Goal: Transaction & Acquisition: Purchase product/service

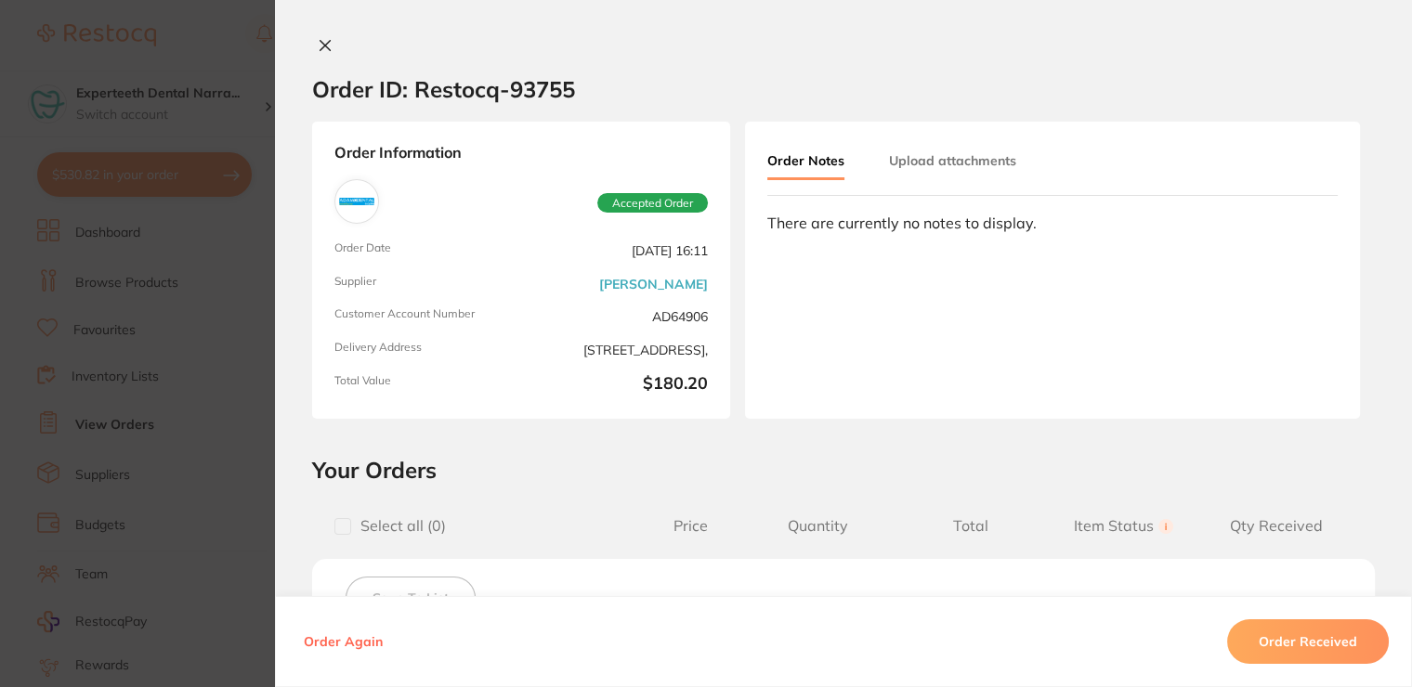
click at [307, 36] on div "Order ID: Restocq- 93755 Order Information Accepted Order Order Date Sept 15 20…" at bounding box center [843, 343] width 1137 height 687
click at [328, 47] on icon at bounding box center [325, 45] width 15 height 15
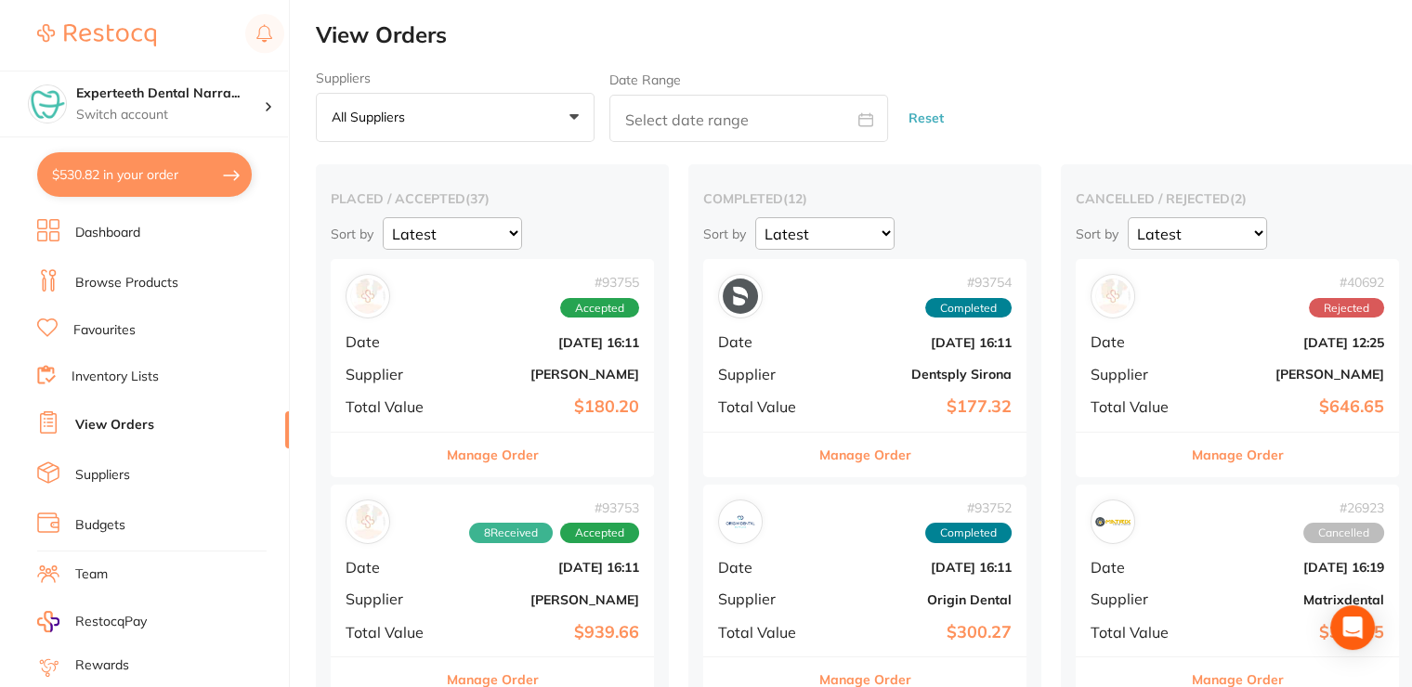
click at [156, 165] on button "$530.82 in your order" at bounding box center [144, 174] width 215 height 45
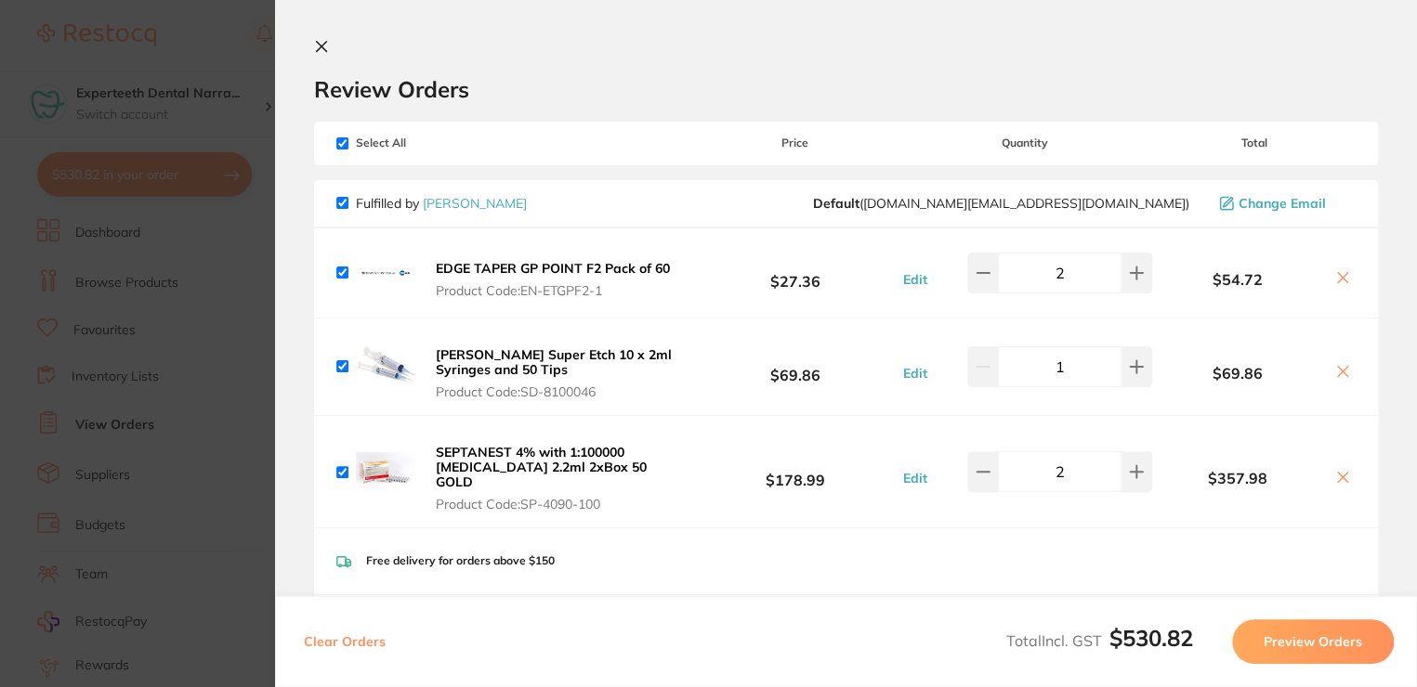
click at [315, 46] on icon at bounding box center [321, 46] width 15 height 15
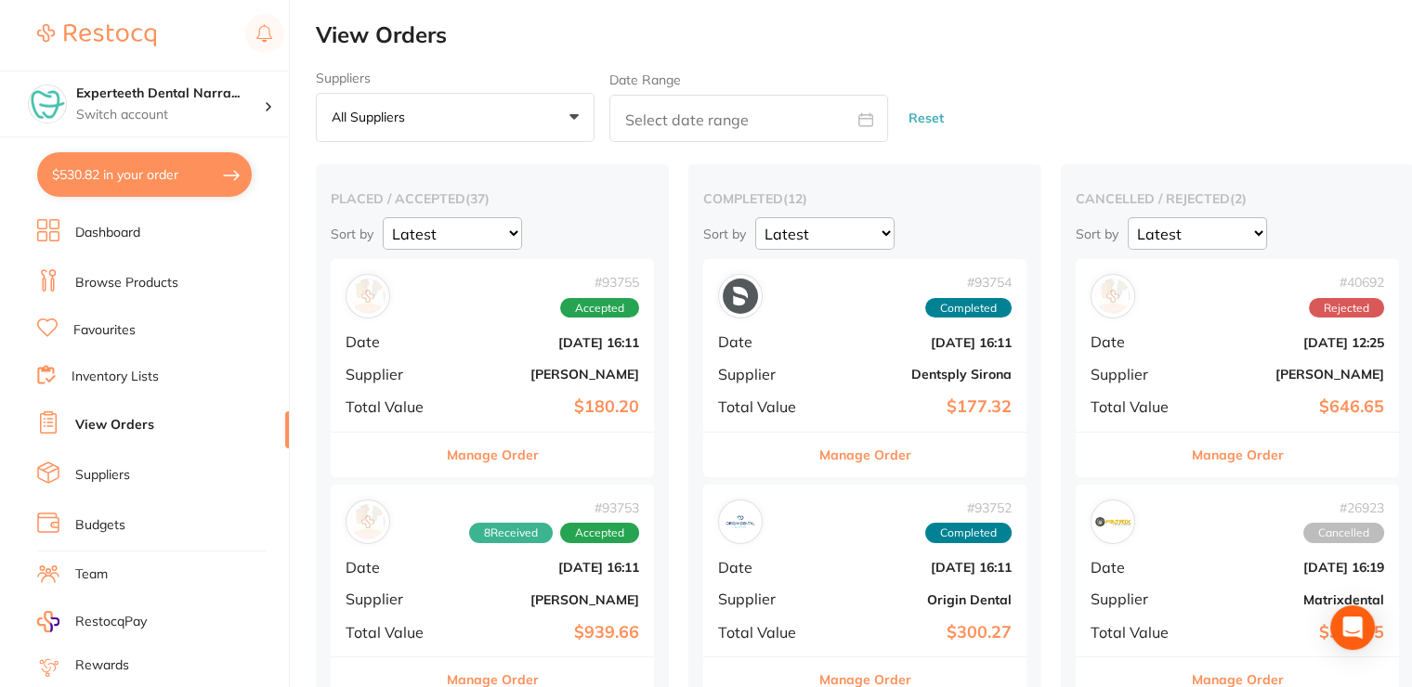
click at [125, 329] on link "Favourites" at bounding box center [104, 330] width 62 height 19
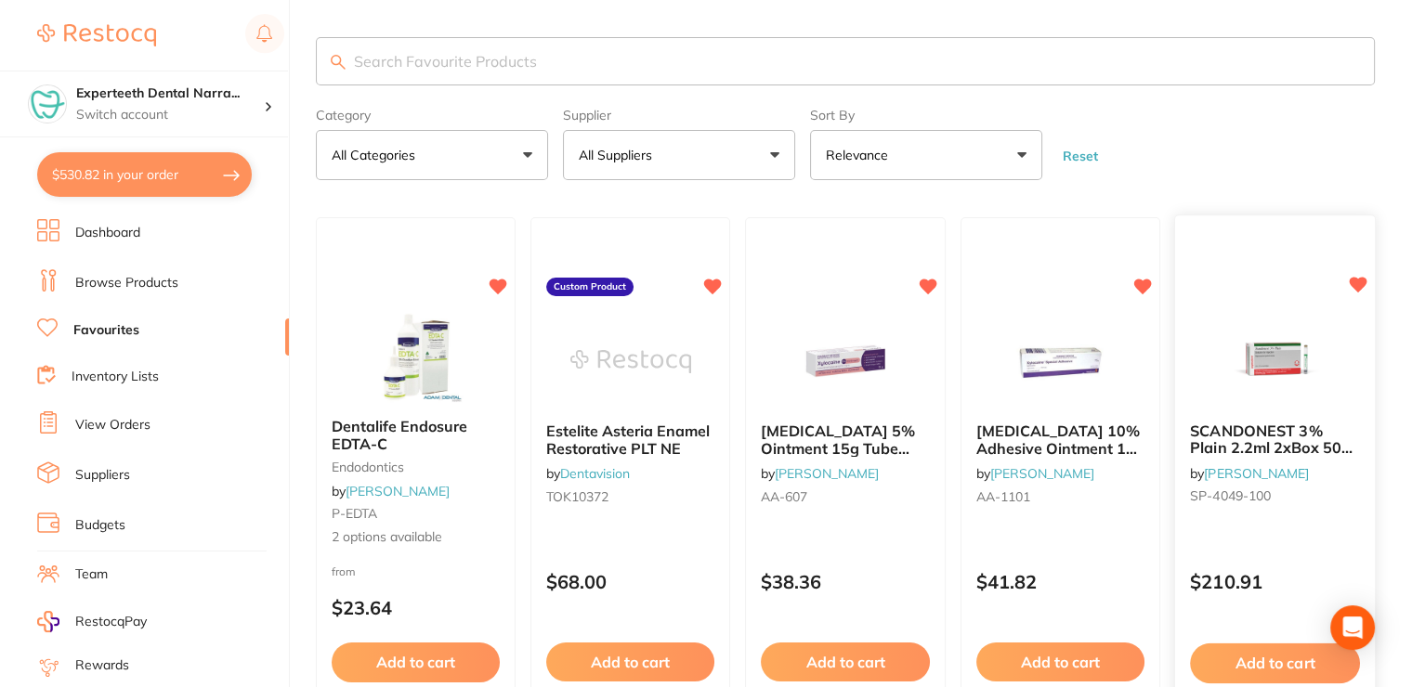
click at [1280, 430] on span "SCANDONEST 3% Plain 2.2ml 2xBox 50 Light Green label" at bounding box center [1271, 448] width 163 height 53
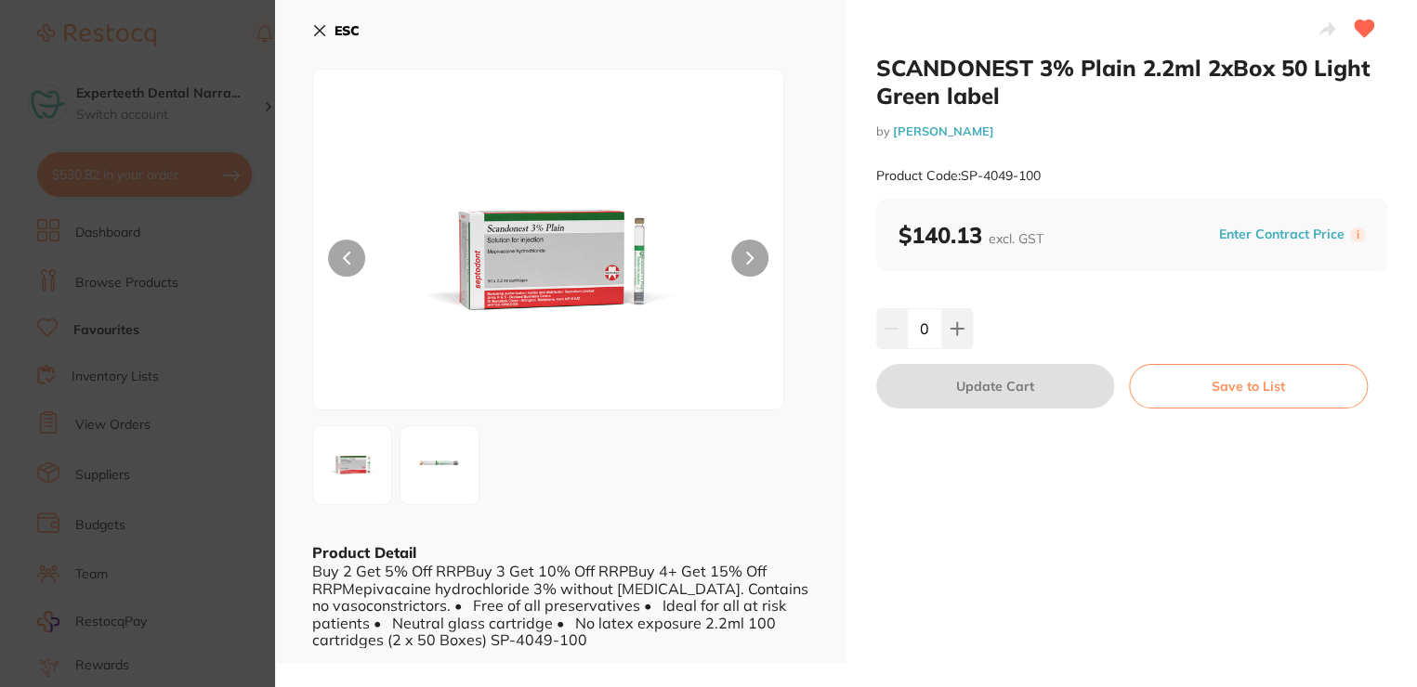
drag, startPoint x: 325, startPoint y: 27, endPoint x: 364, endPoint y: 82, distance: 67.3
click at [326, 27] on icon at bounding box center [319, 30] width 15 height 15
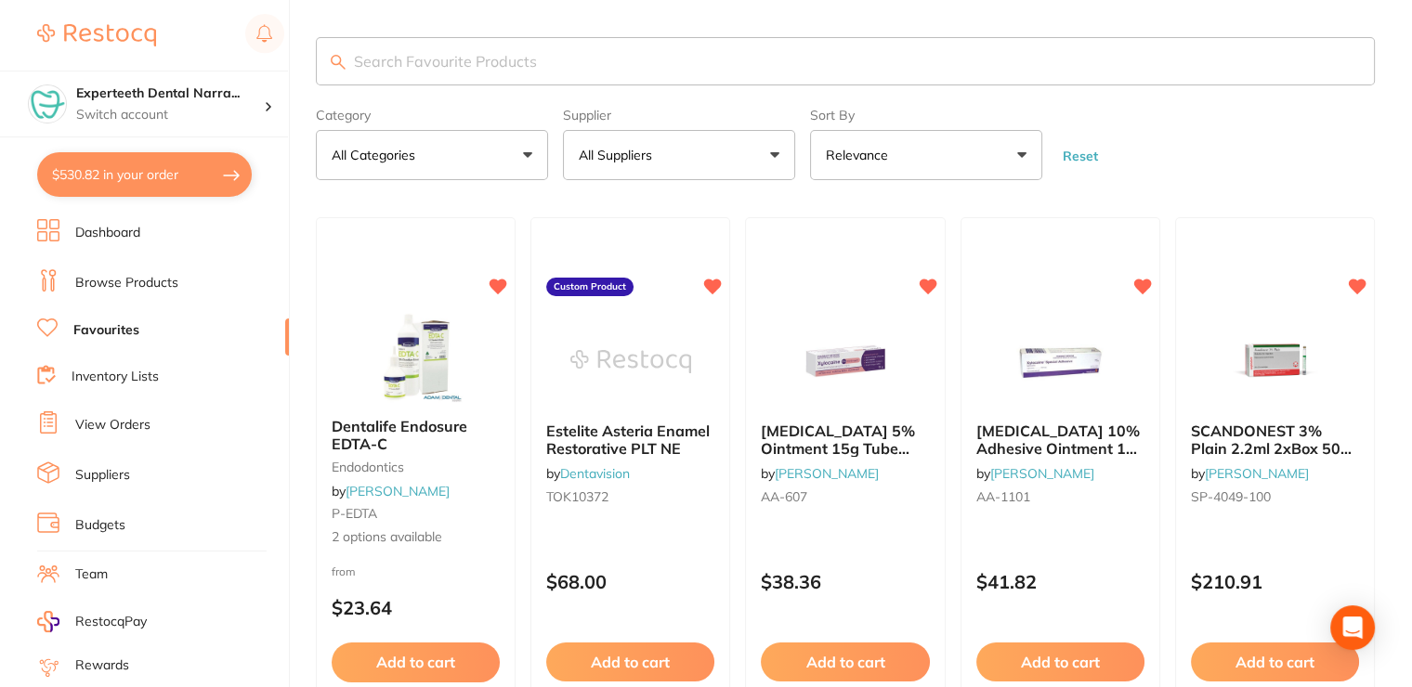
click at [130, 234] on link "Dashboard" at bounding box center [107, 233] width 65 height 19
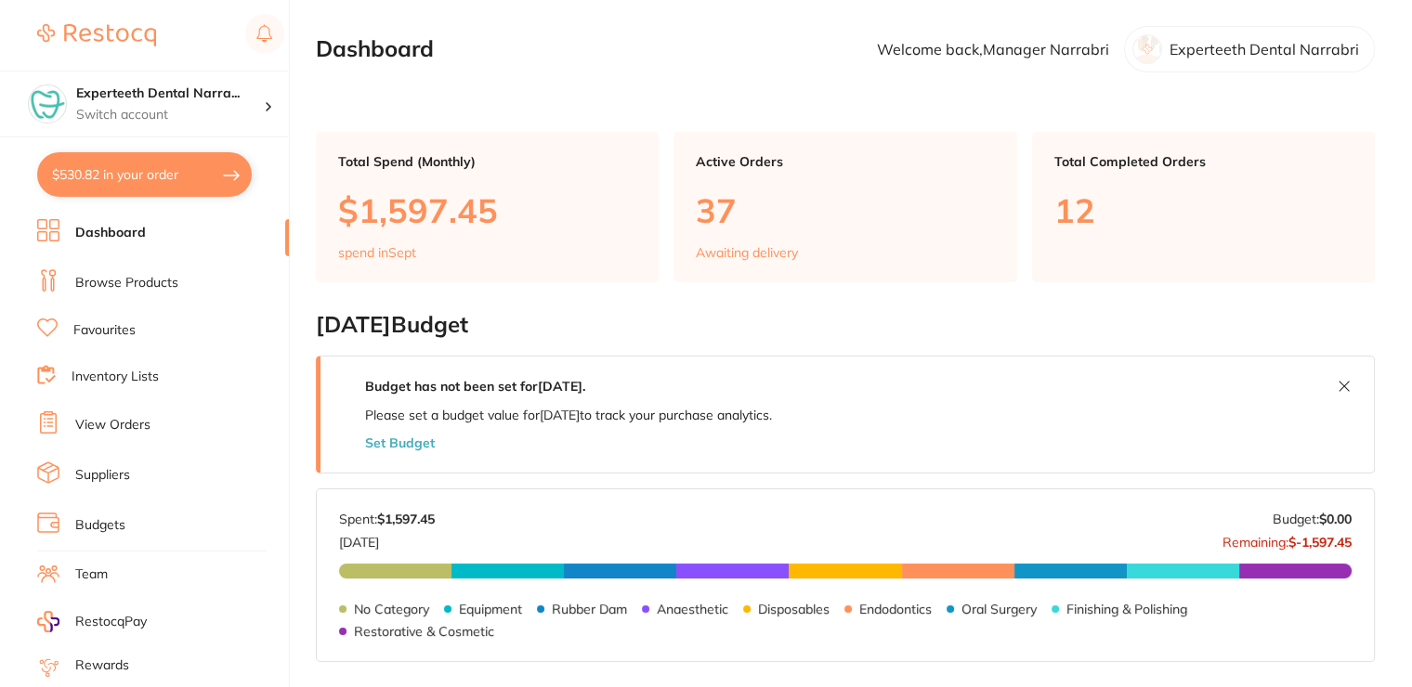
click at [149, 291] on li "Browse Products" at bounding box center [163, 283] width 252 height 28
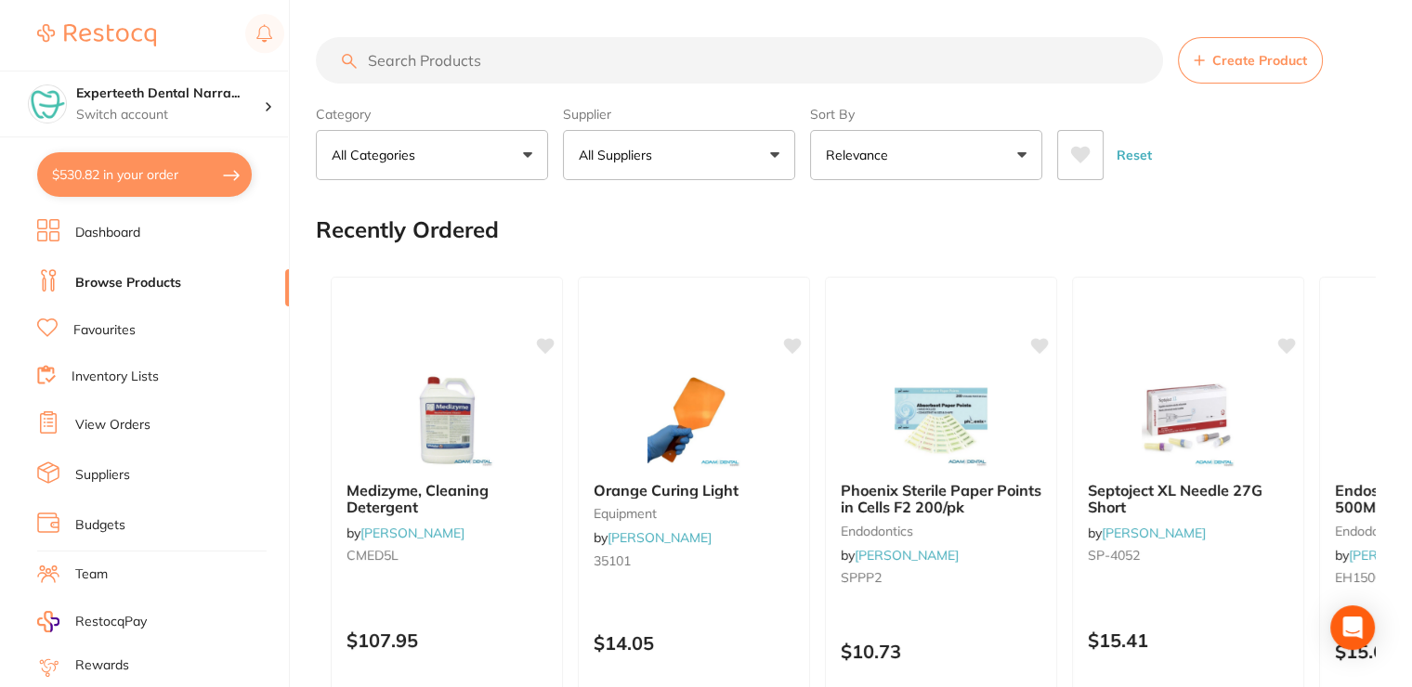
click at [597, 73] on input "search" at bounding box center [739, 60] width 847 height 46
click at [1204, 487] on b "Septoject XL Needle 27G Short" at bounding box center [1188, 498] width 202 height 34
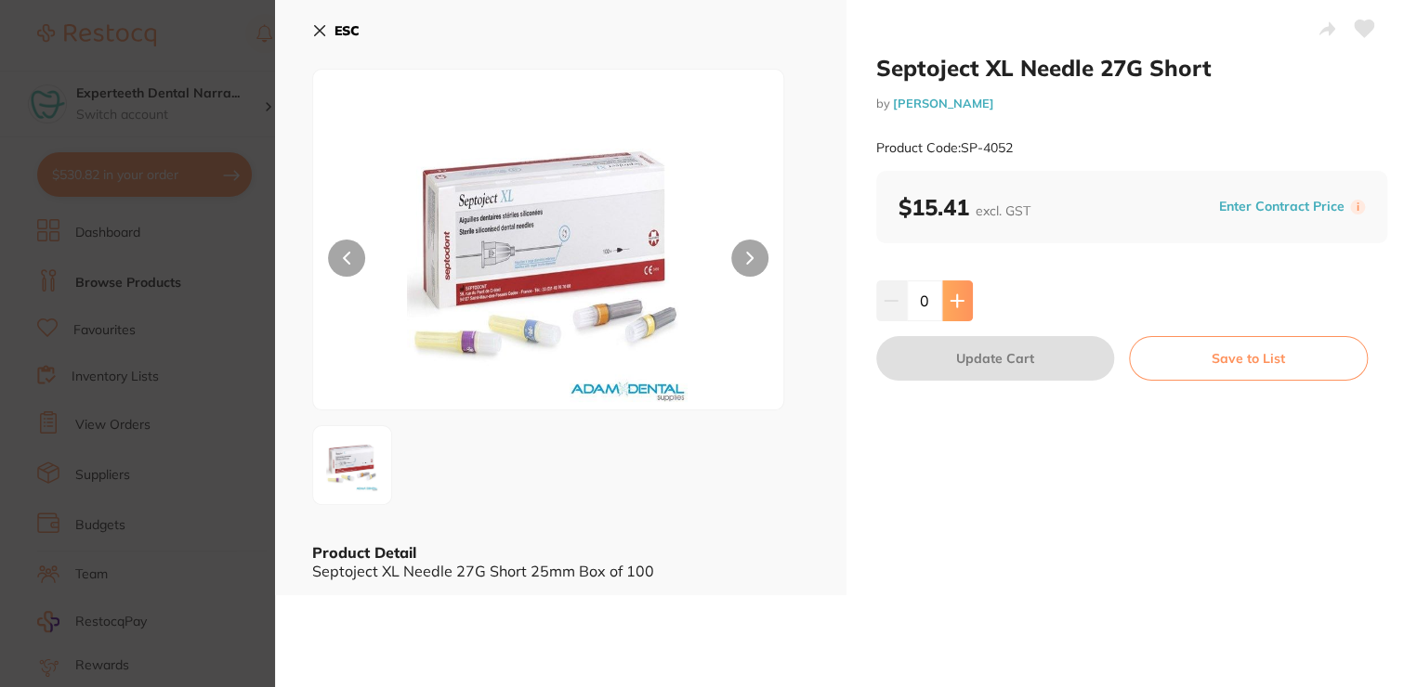
click at [950, 299] on icon at bounding box center [956, 300] width 12 height 12
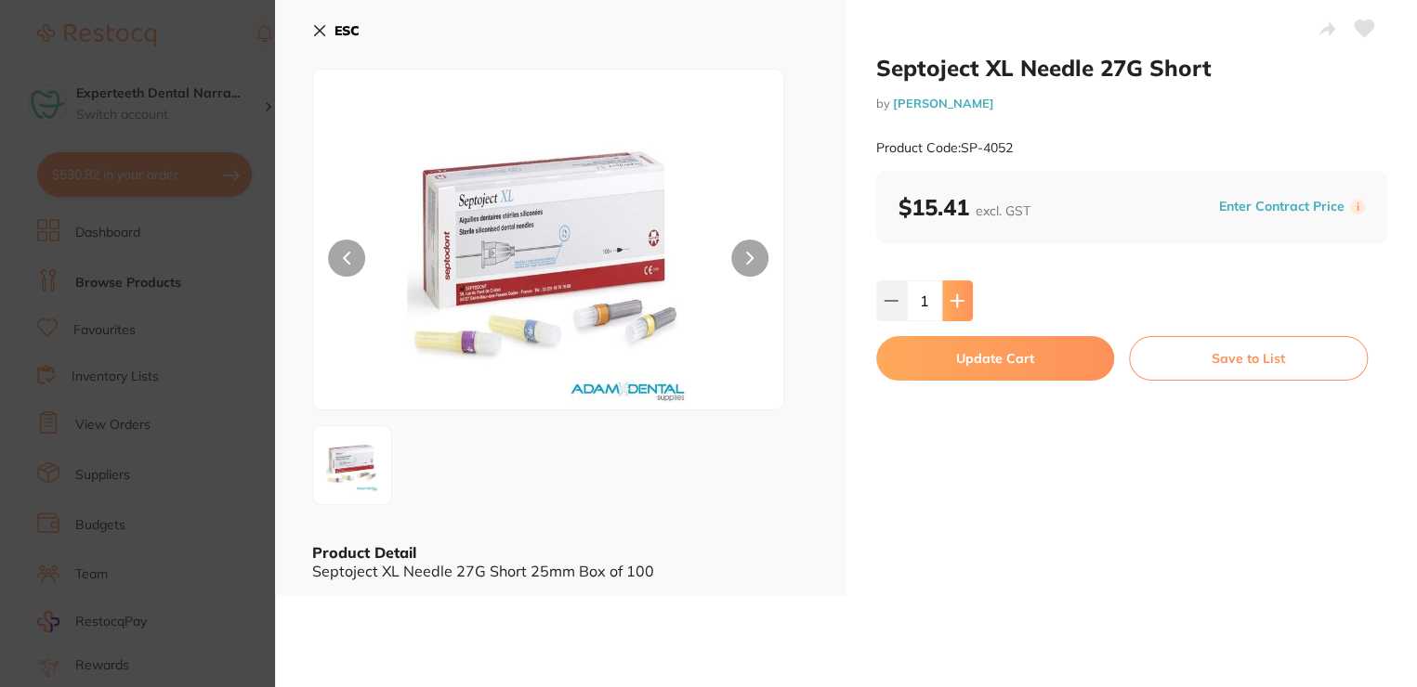
click at [964, 297] on button at bounding box center [957, 301] width 31 height 41
type input "2"
click at [1043, 344] on button "Update Cart" at bounding box center [995, 358] width 239 height 45
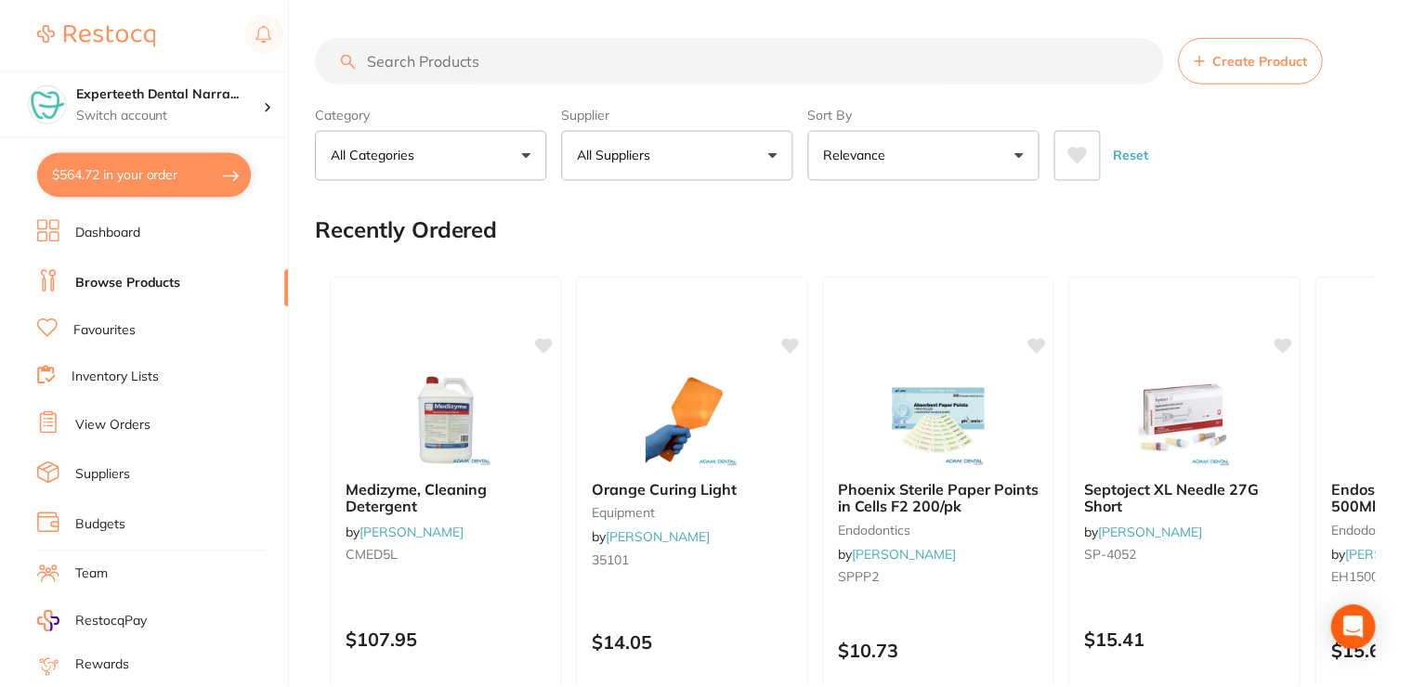
scroll to position [3, 0]
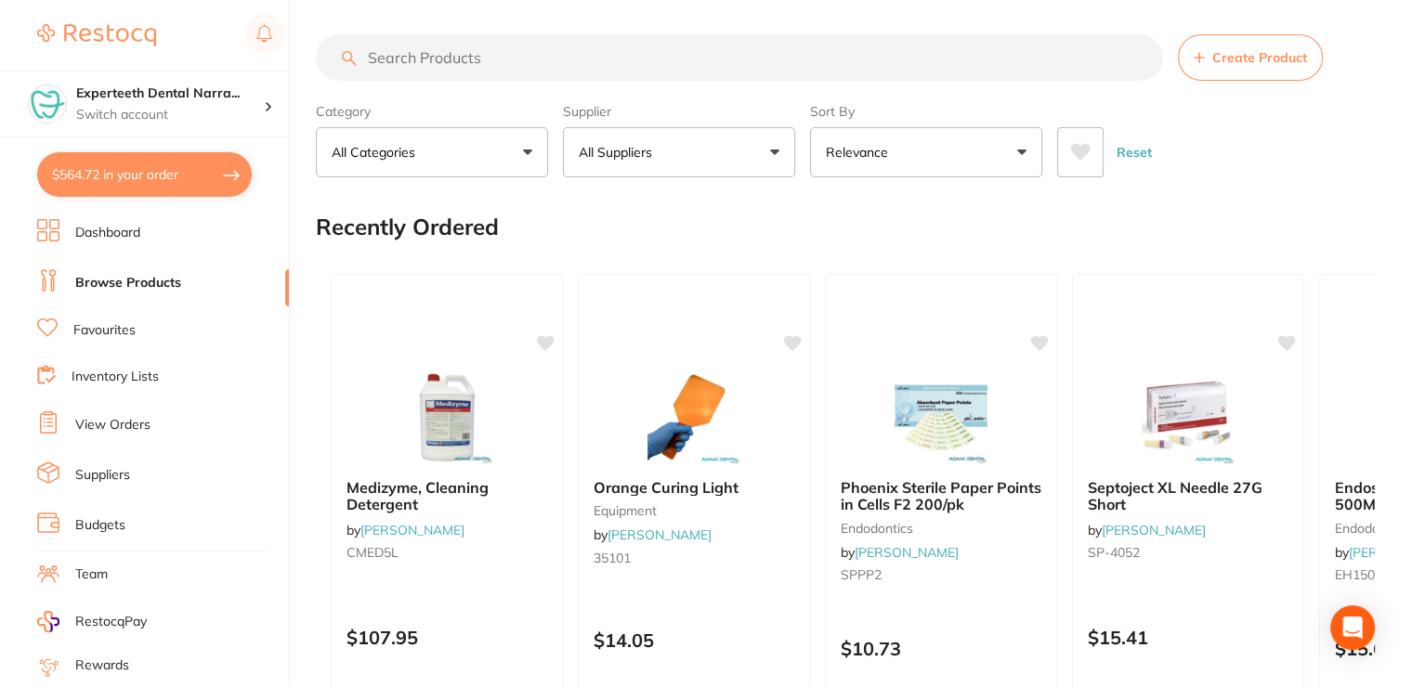
click at [120, 173] on button "$564.72 in your order" at bounding box center [144, 174] width 215 height 45
checkbox input "true"
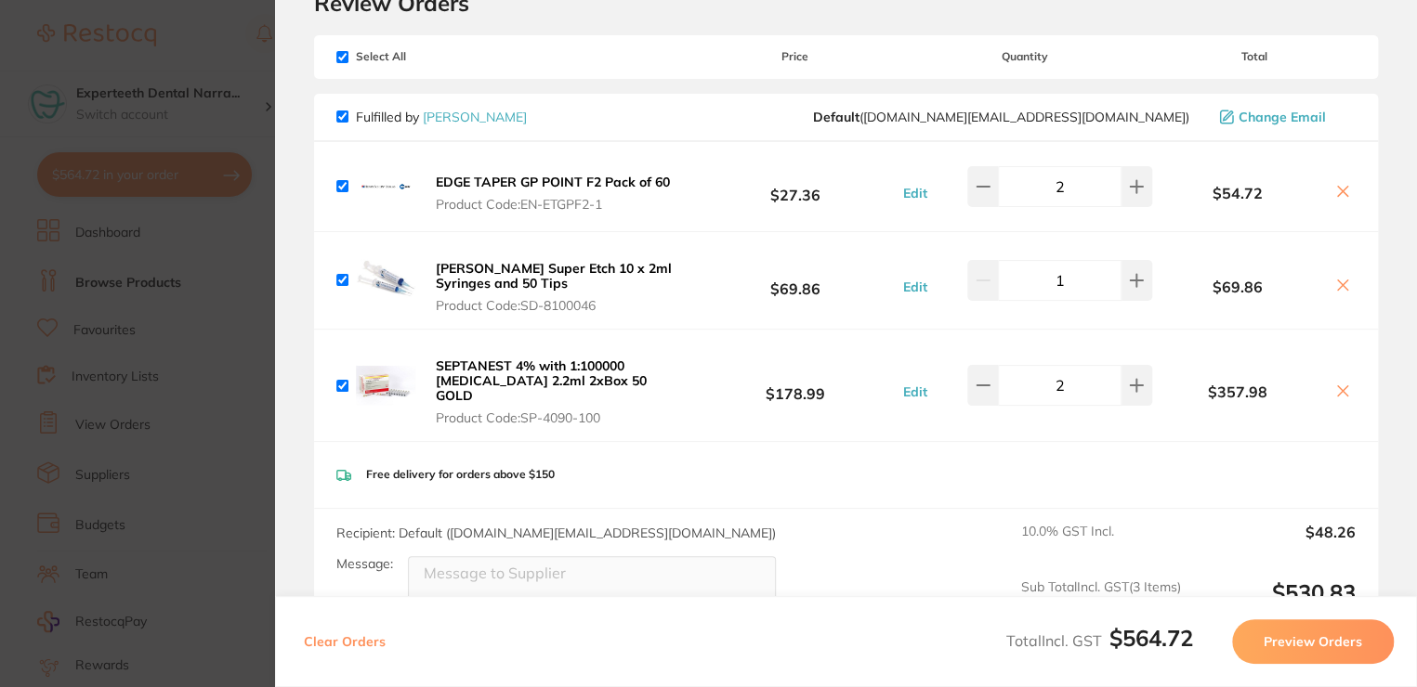
scroll to position [186, 0]
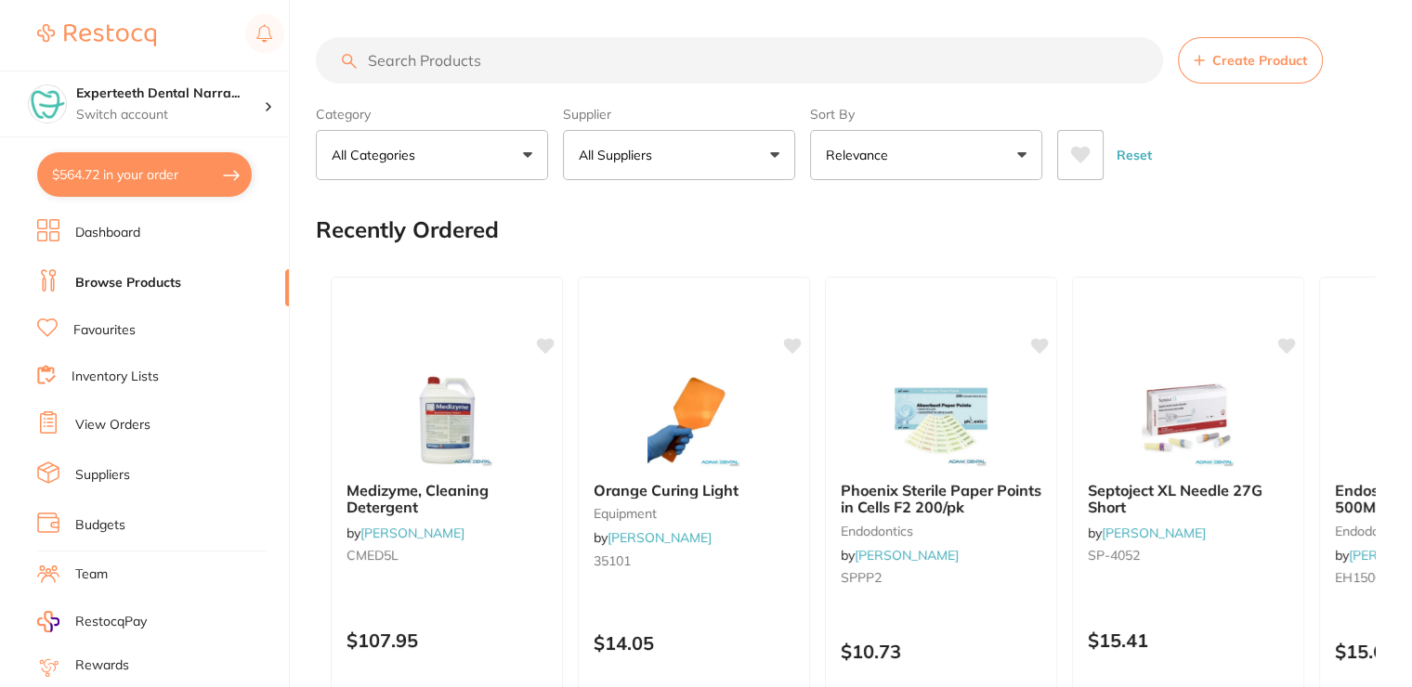
click at [135, 183] on button "$564.72 in your order" at bounding box center [144, 174] width 215 height 45
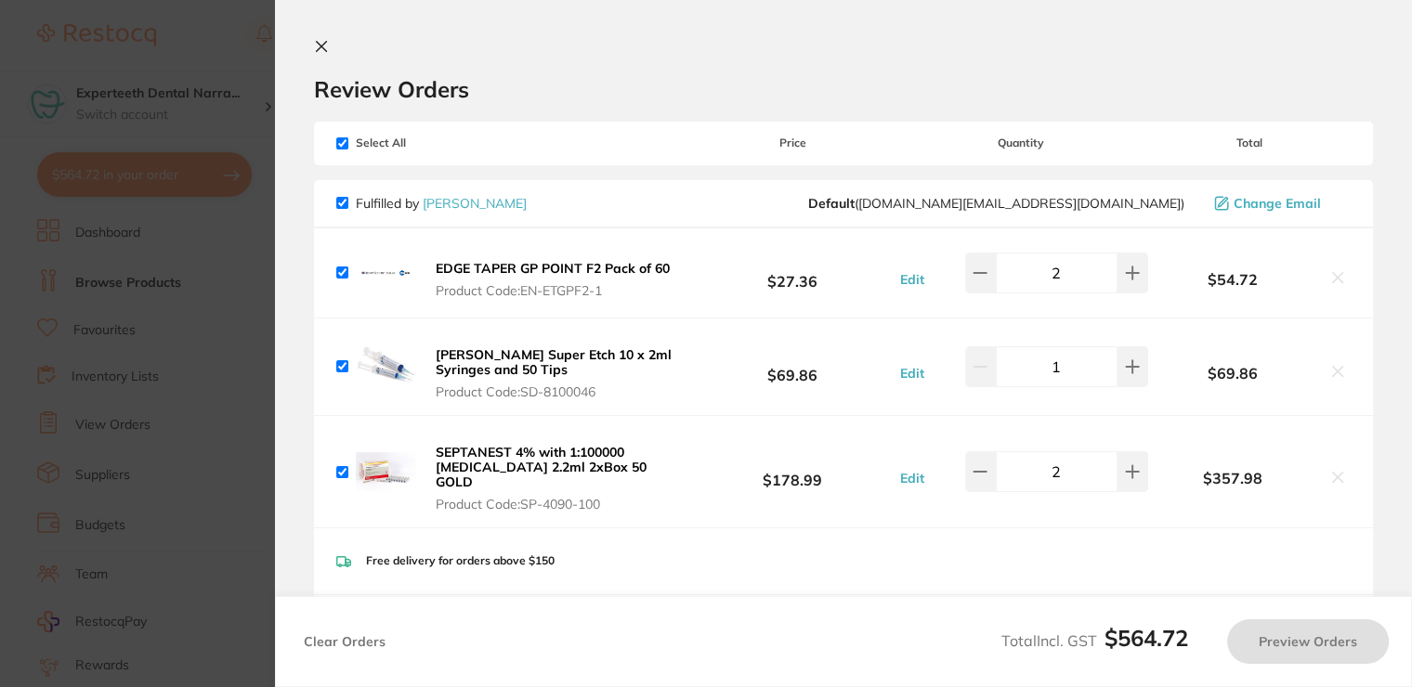
checkbox input "true"
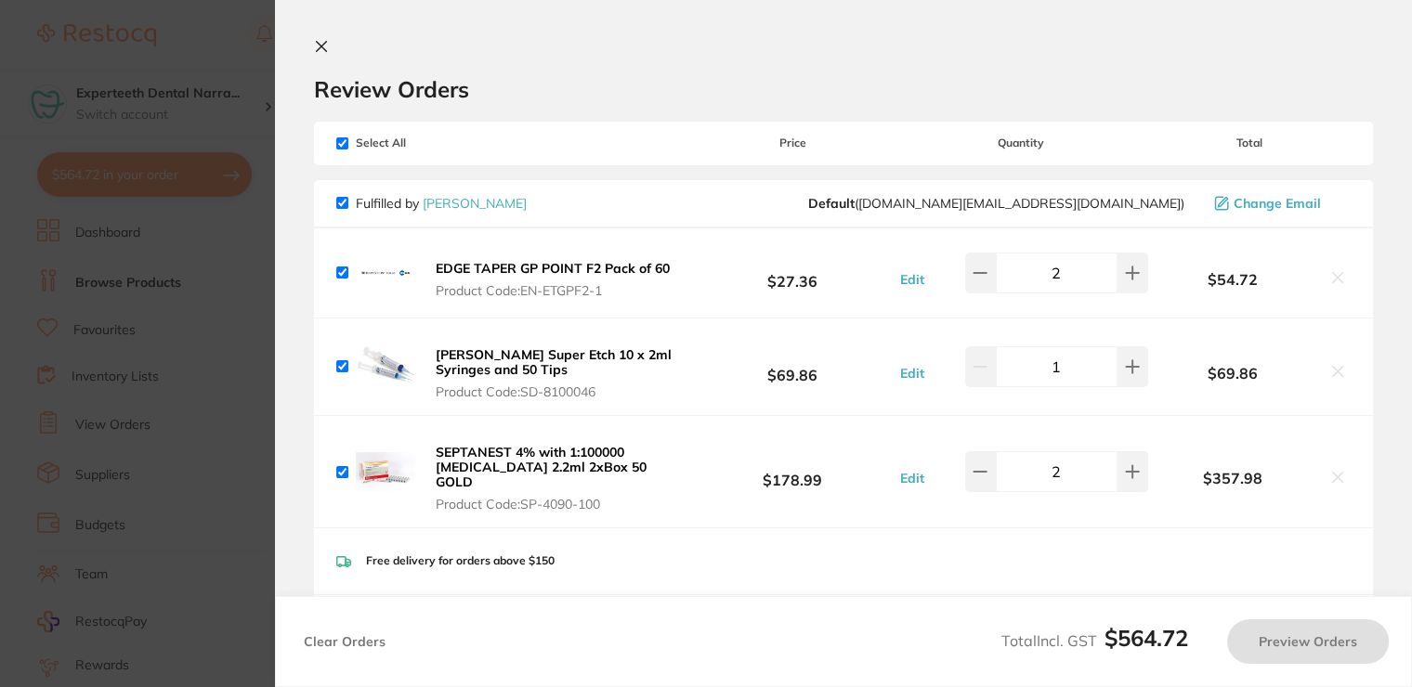
checkbox input "true"
click at [325, 47] on icon at bounding box center [321, 46] width 15 height 15
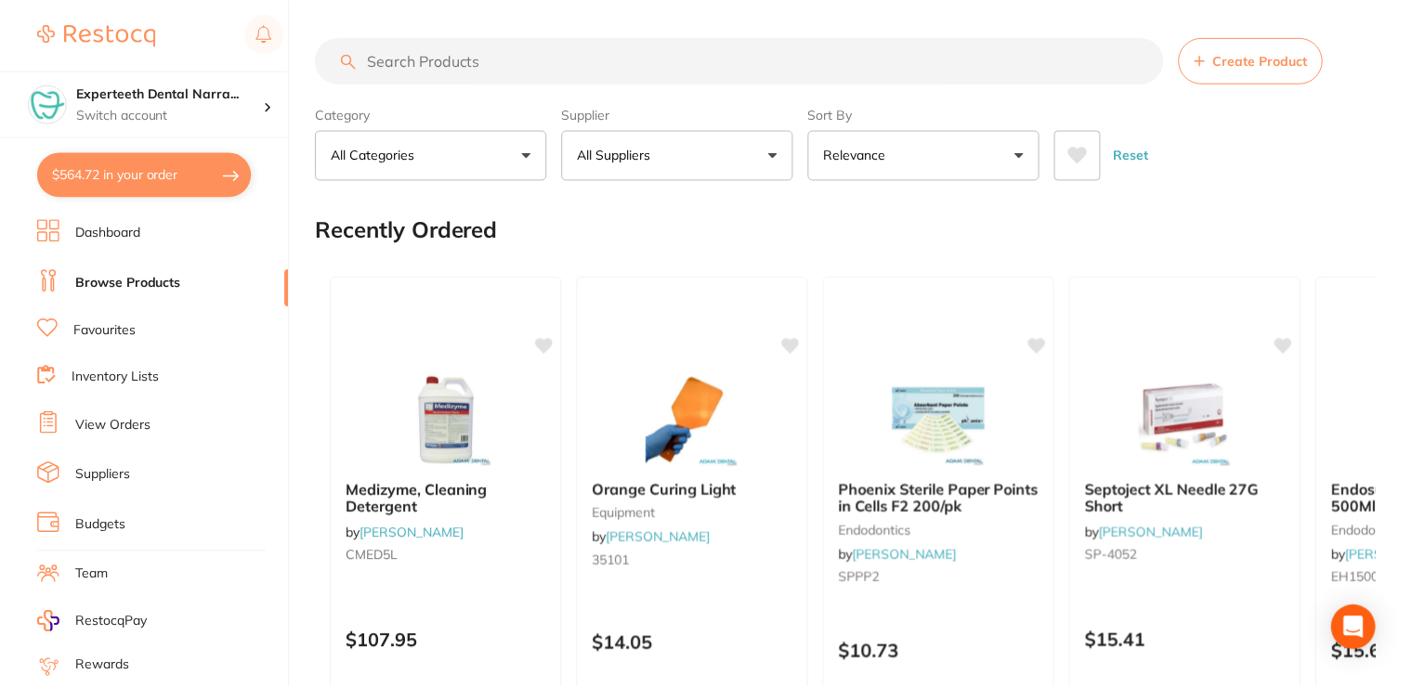
scroll to position [3, 0]
